Goal: Find specific page/section: Find specific page/section

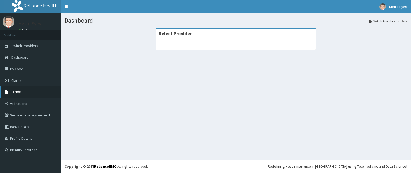
click at [40, 89] on link "Tariffs" at bounding box center [30, 92] width 61 height 12
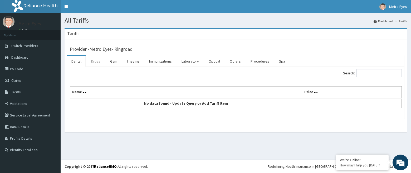
click at [102, 63] on link "Drugs" at bounding box center [96, 61] width 18 height 11
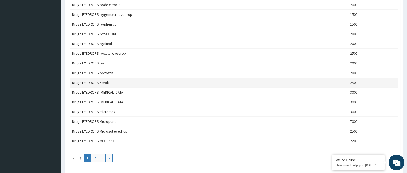
scroll to position [448, 0]
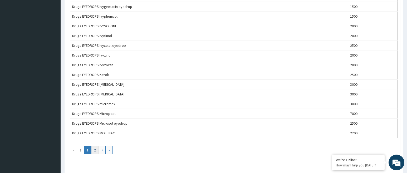
click at [93, 150] on link "2" at bounding box center [95, 150] width 8 height 8
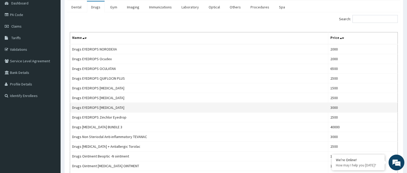
scroll to position [0, 0]
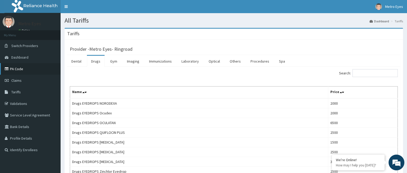
click at [19, 72] on link "PA Code" at bounding box center [30, 69] width 61 height 12
